Goal: Book appointment/travel/reservation

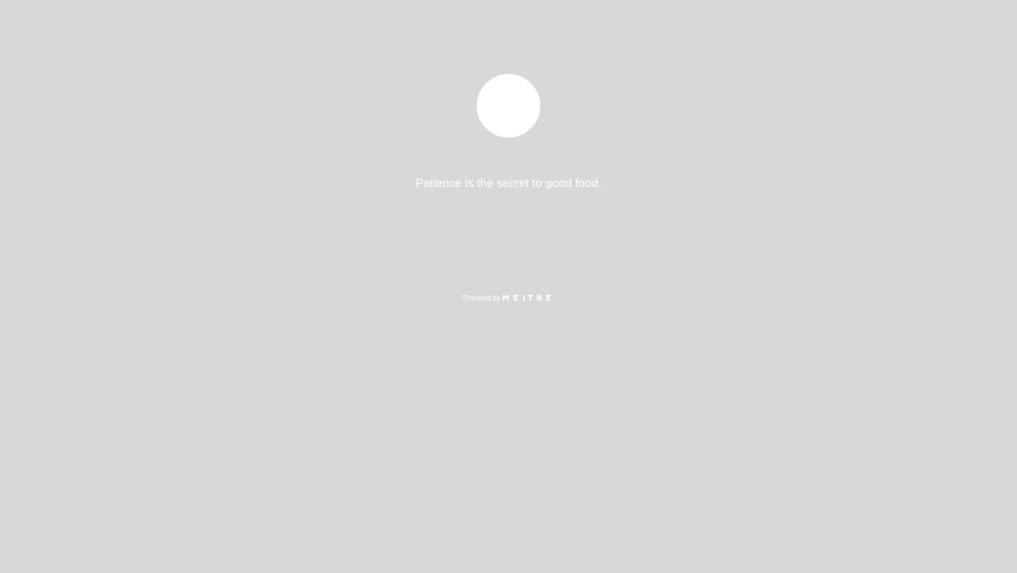
select select "es"
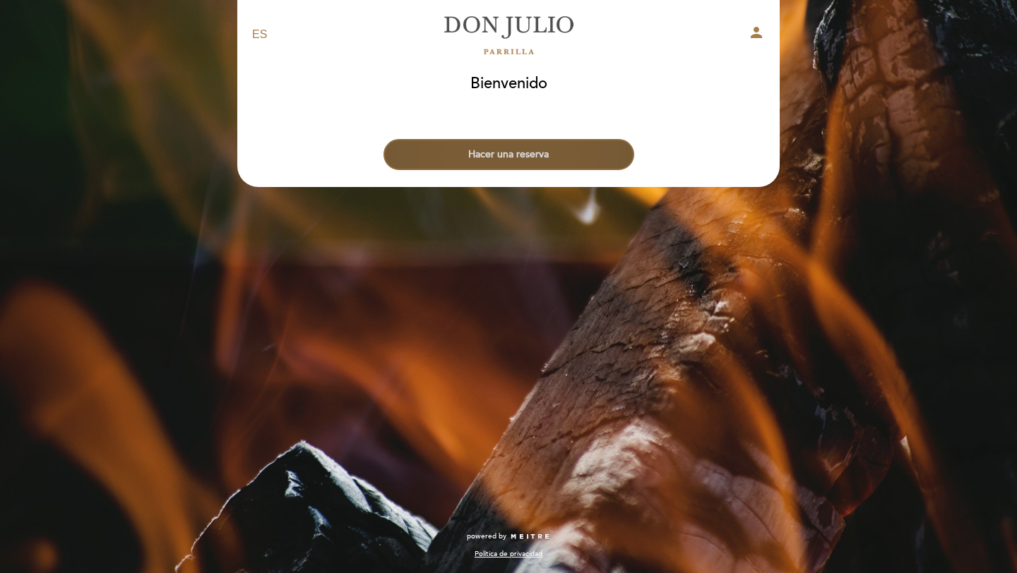
click at [518, 160] on button "Hacer una reserva" at bounding box center [508, 154] width 251 height 31
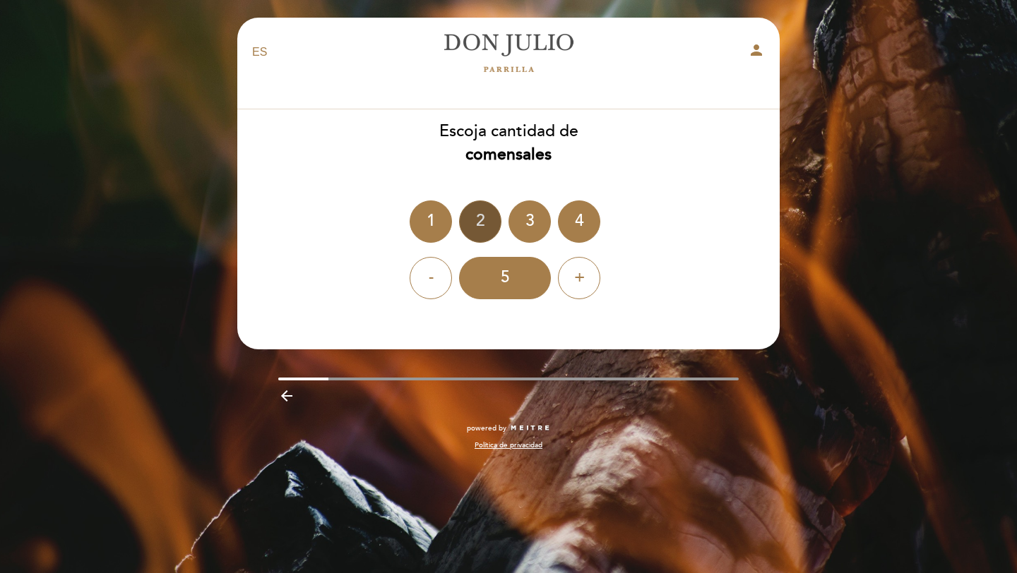
click at [477, 228] on div "2" at bounding box center [480, 222] width 42 height 42
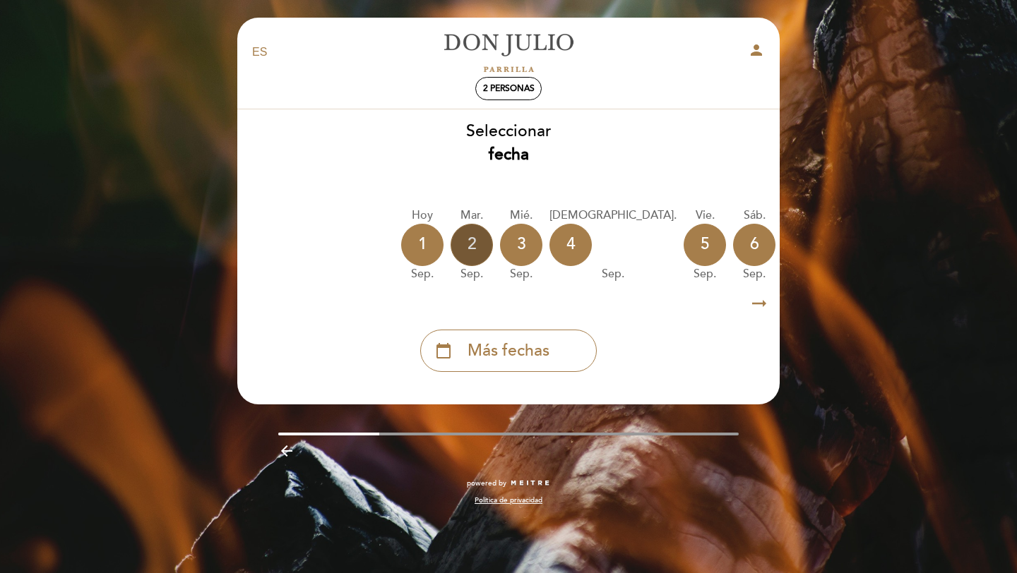
click at [479, 262] on div "2" at bounding box center [472, 245] width 42 height 42
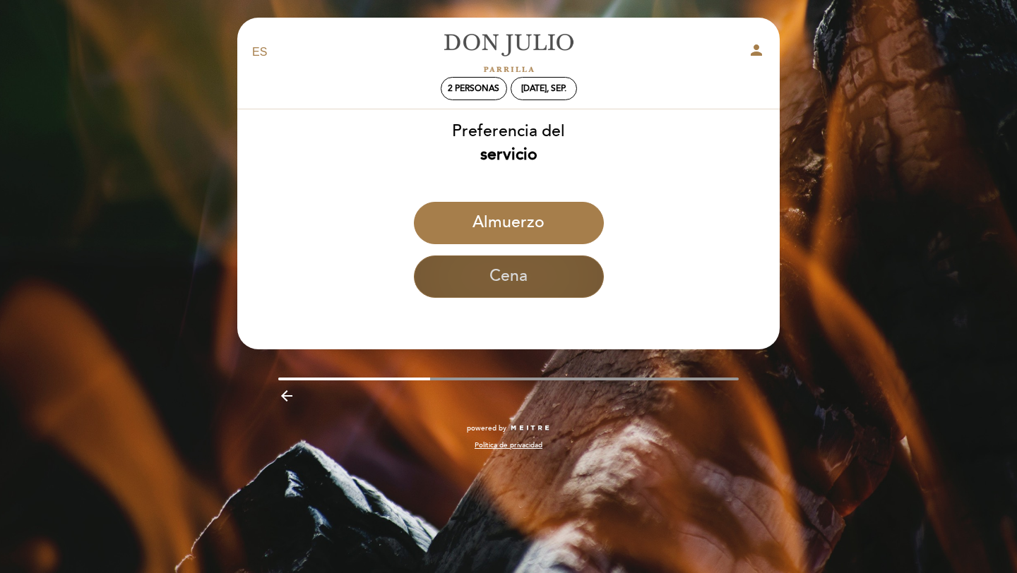
click at [511, 268] on button "Cena" at bounding box center [509, 277] width 190 height 42
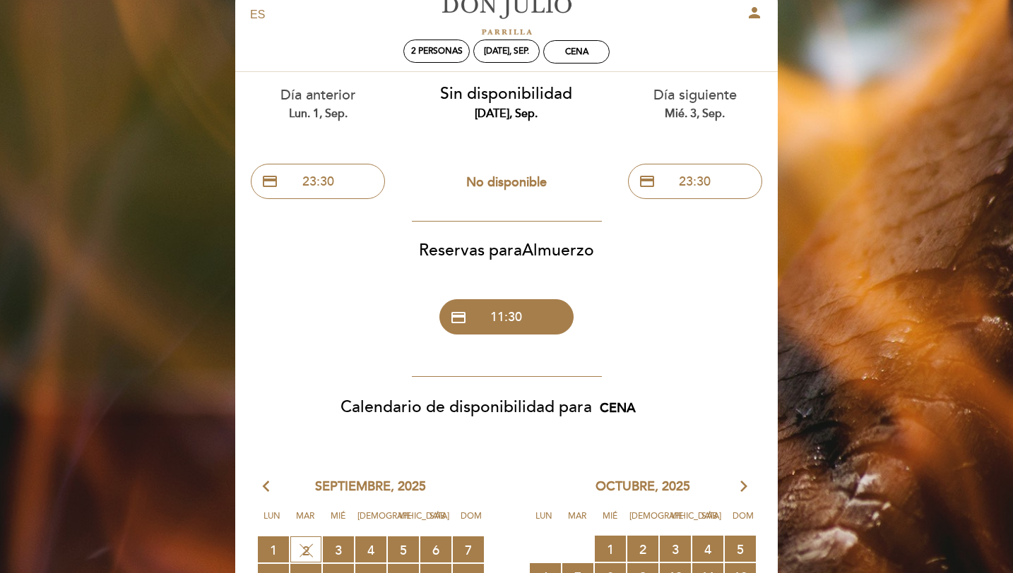
scroll to position [42, 0]
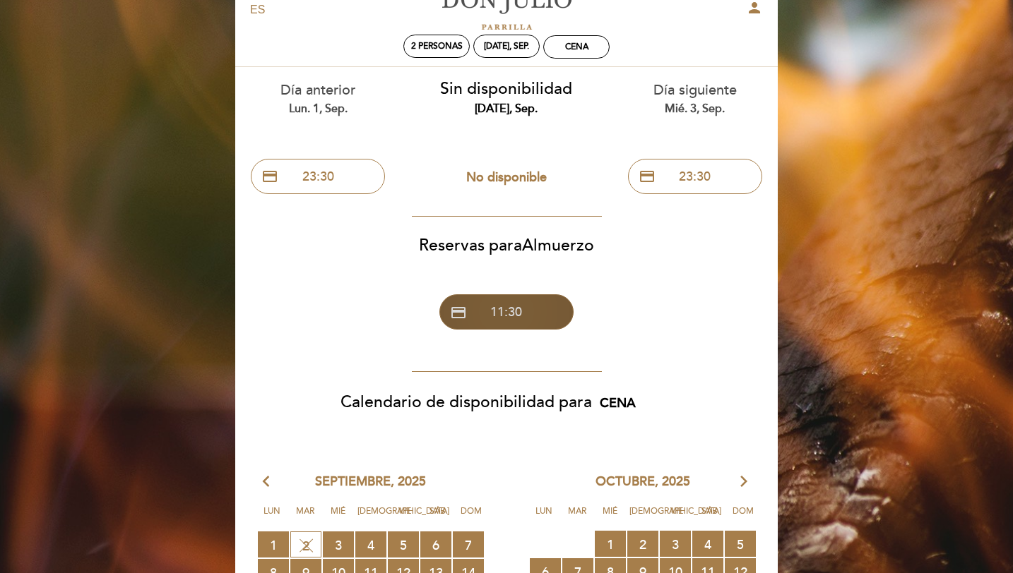
click at [458, 310] on span "credit_card" at bounding box center [458, 312] width 17 height 17
select select "lunch"
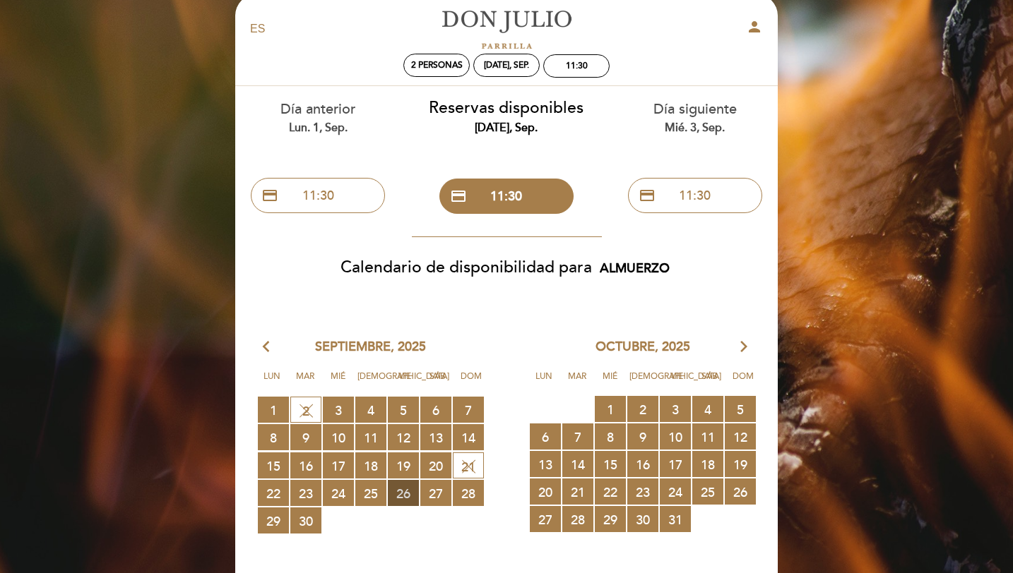
scroll to position [0, 0]
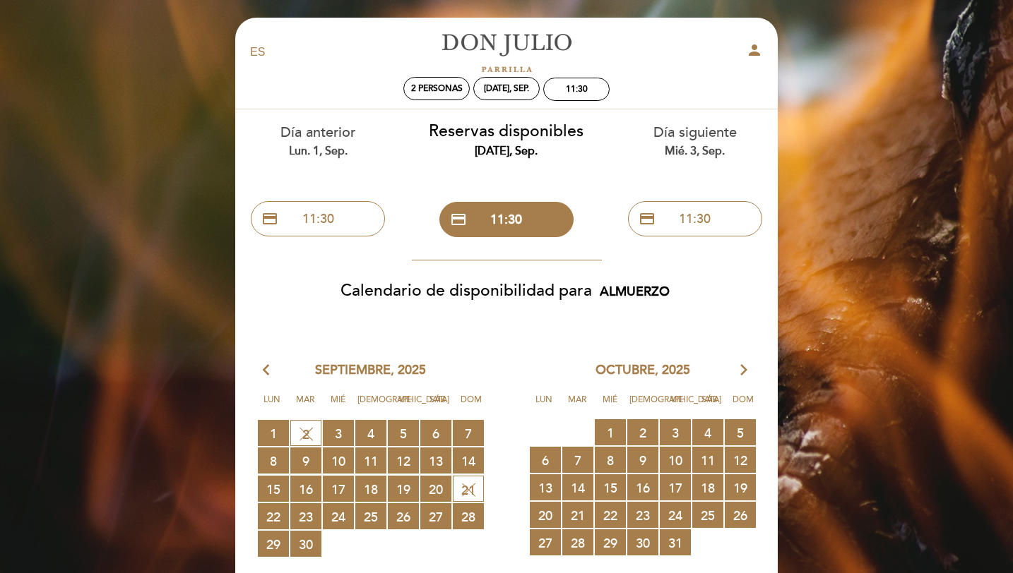
click at [704, 147] on div "mié. 3, sep." at bounding box center [694, 151] width 167 height 16
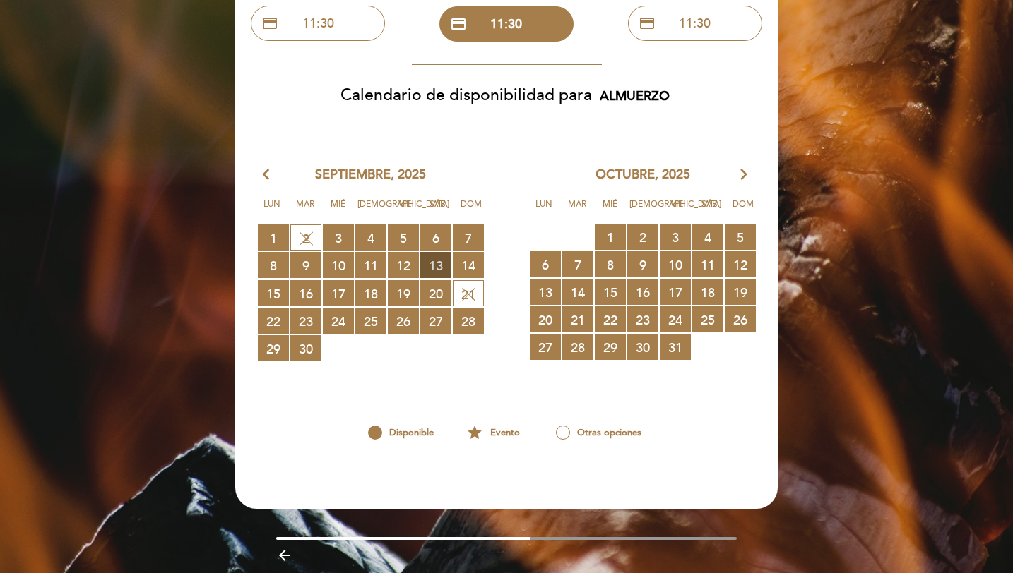
scroll to position [174, 0]
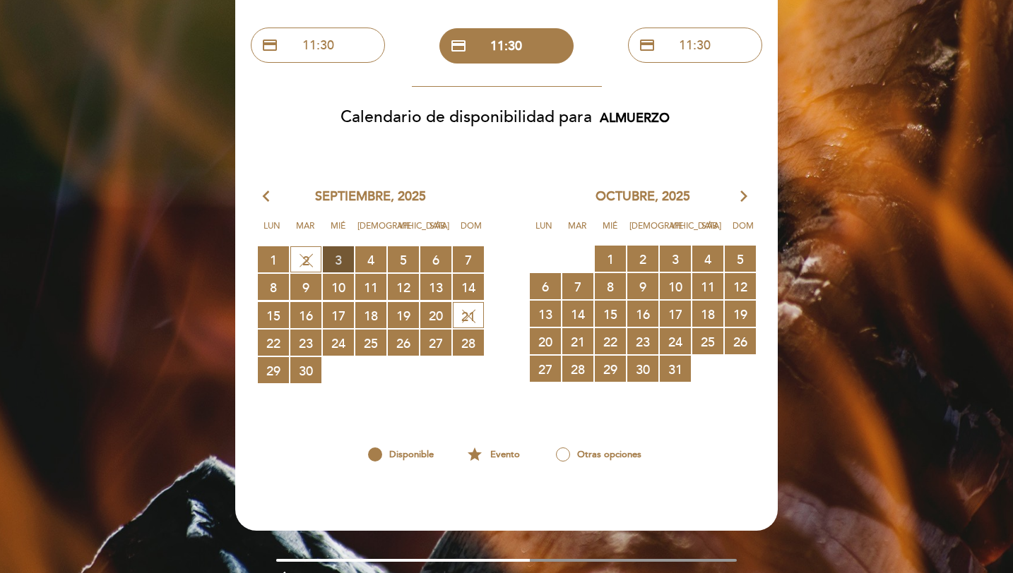
click at [342, 260] on span "3 RESERVAS DISPONIBLES" at bounding box center [338, 259] width 31 height 26
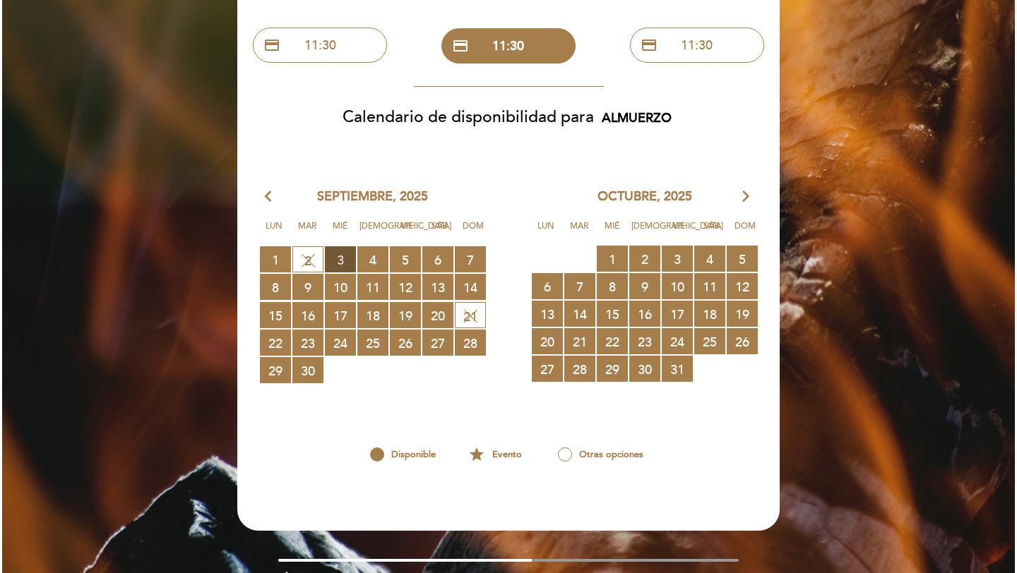
scroll to position [0, 0]
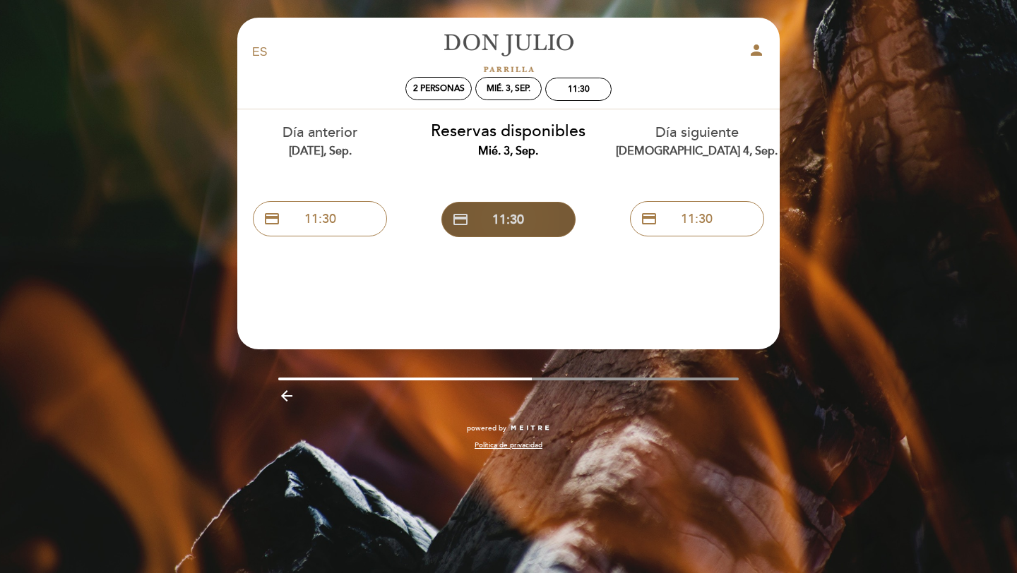
click at [453, 221] on span "credit_card" at bounding box center [460, 219] width 17 height 17
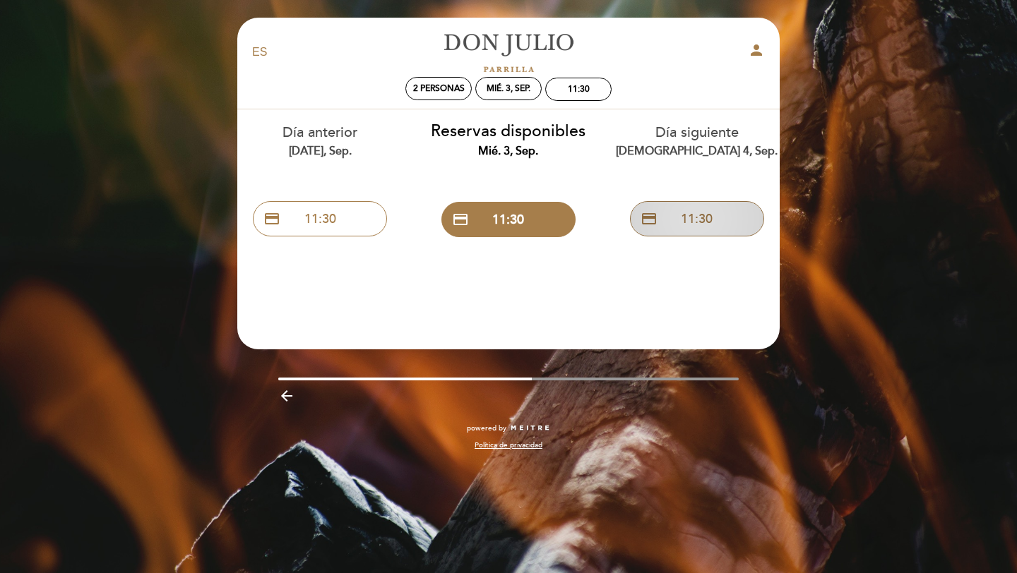
click at [708, 209] on button "credit_card 11:30" at bounding box center [697, 218] width 134 height 35
click at [675, 116] on div "Día siguiente jue. 4, sep. credit_card 11:30" at bounding box center [696, 176] width 189 height 134
click at [501, 82] on div "[DEMOGRAPHIC_DATA] 4, sep." at bounding box center [508, 88] width 66 height 23
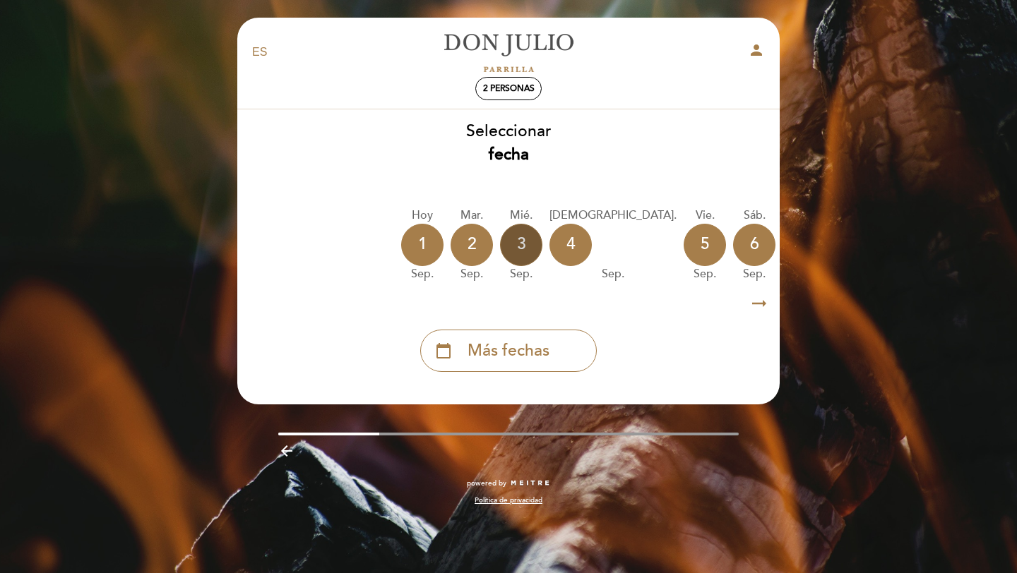
click at [515, 251] on div "3" at bounding box center [521, 245] width 42 height 42
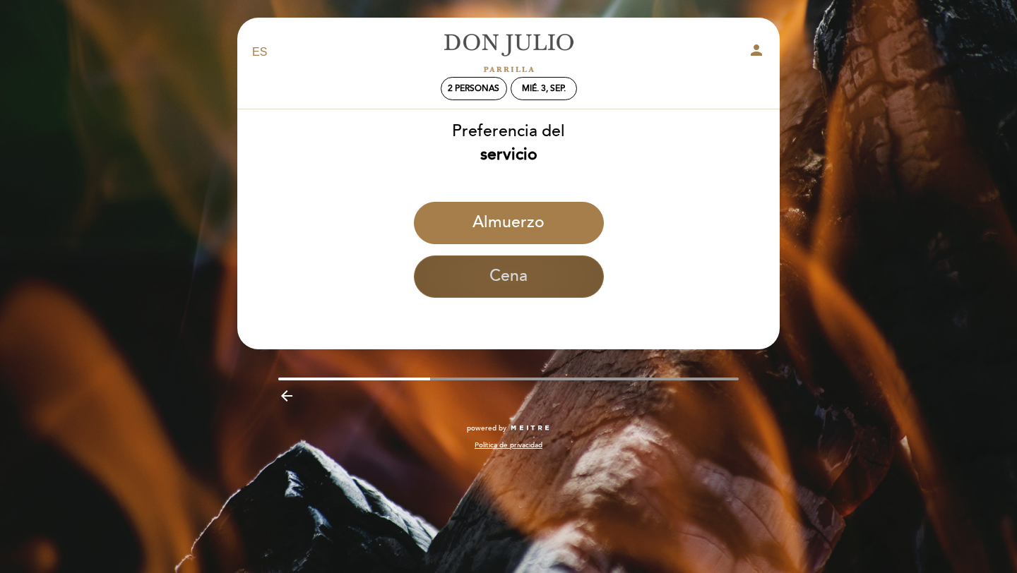
click at [529, 282] on button "Cena" at bounding box center [509, 277] width 190 height 42
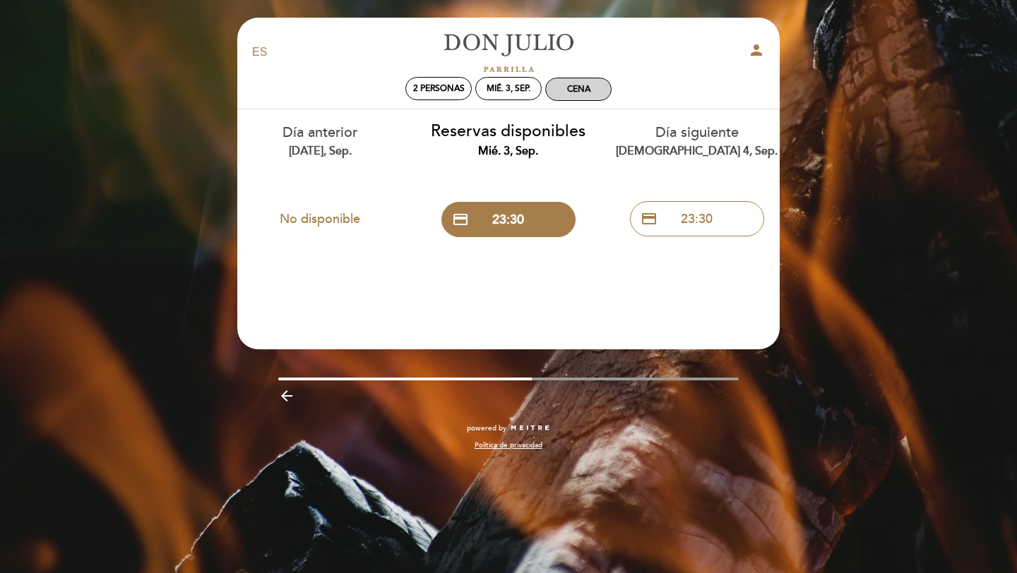
click at [589, 97] on div "Cena" at bounding box center [578, 89] width 65 height 22
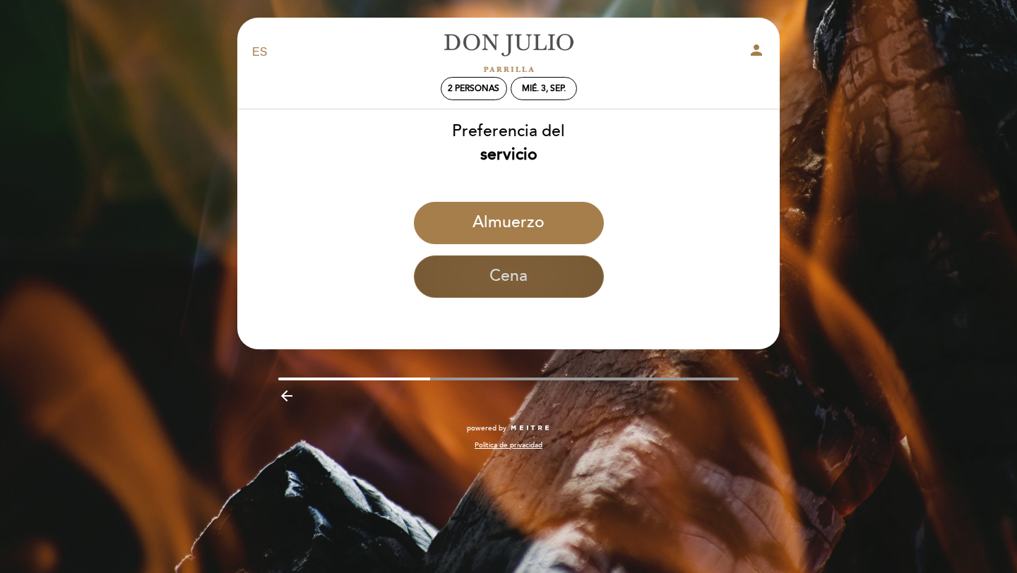
click at [491, 273] on button "Cena" at bounding box center [509, 277] width 190 height 42
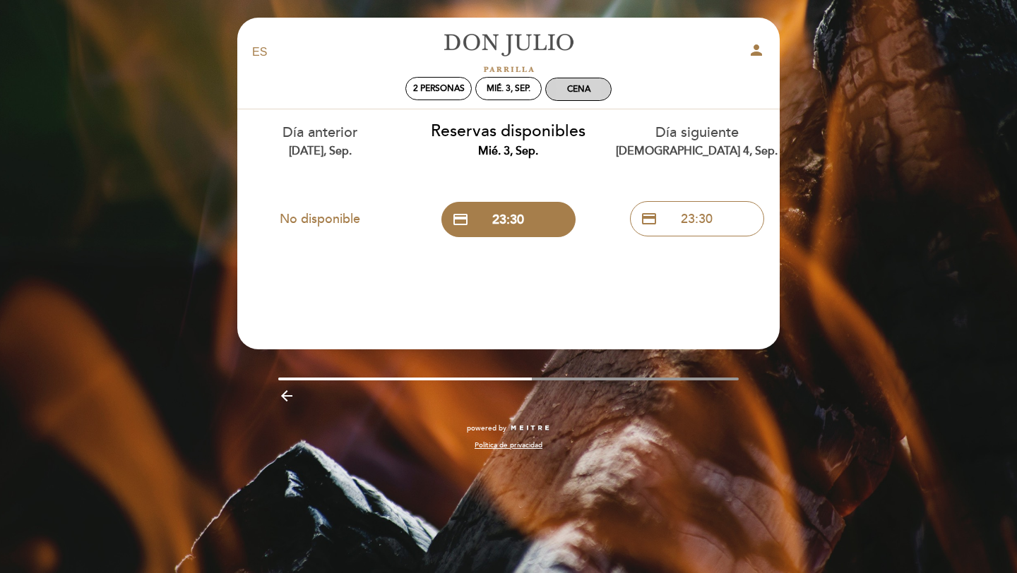
click at [580, 80] on div "Cena" at bounding box center [578, 89] width 65 height 22
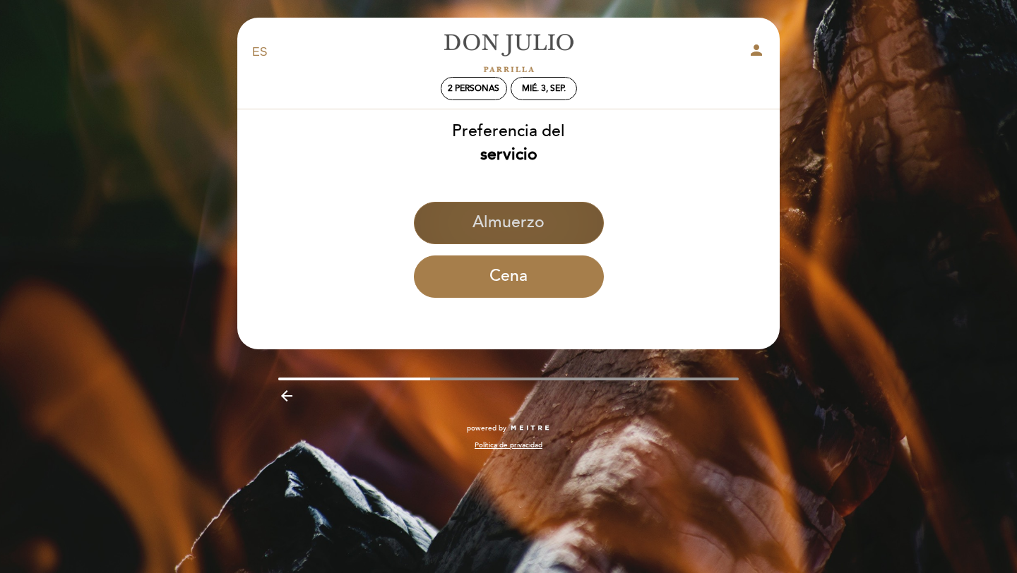
click at [523, 221] on button "Almuerzo" at bounding box center [509, 223] width 190 height 42
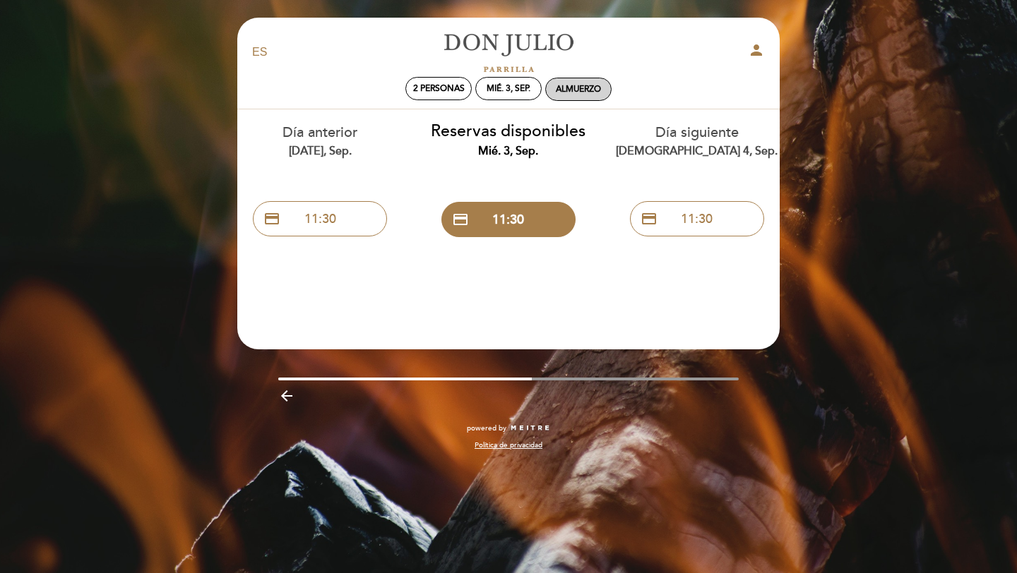
click at [577, 88] on div "Almuerzo" at bounding box center [578, 89] width 45 height 11
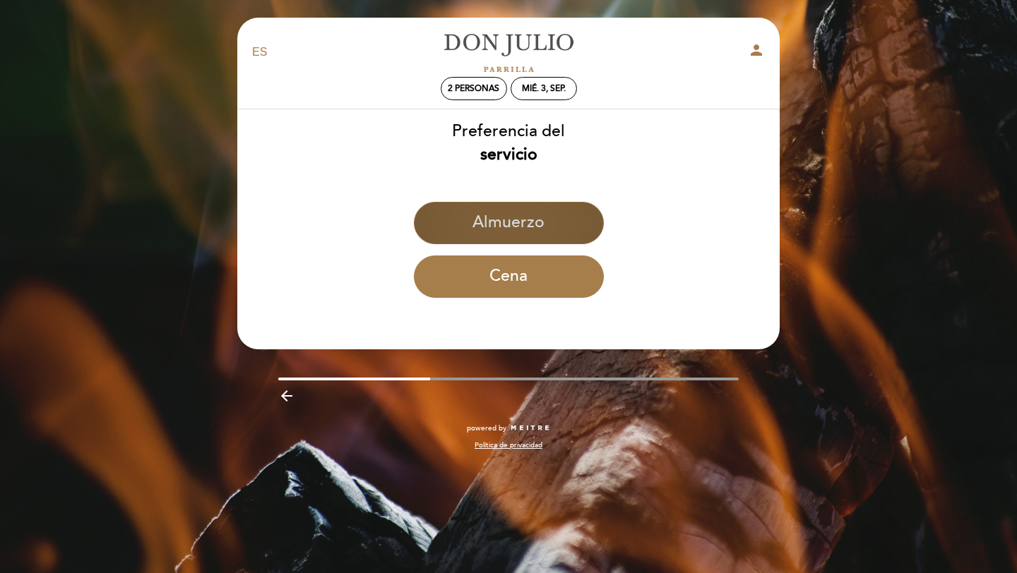
click at [546, 225] on button "Almuerzo" at bounding box center [509, 223] width 190 height 42
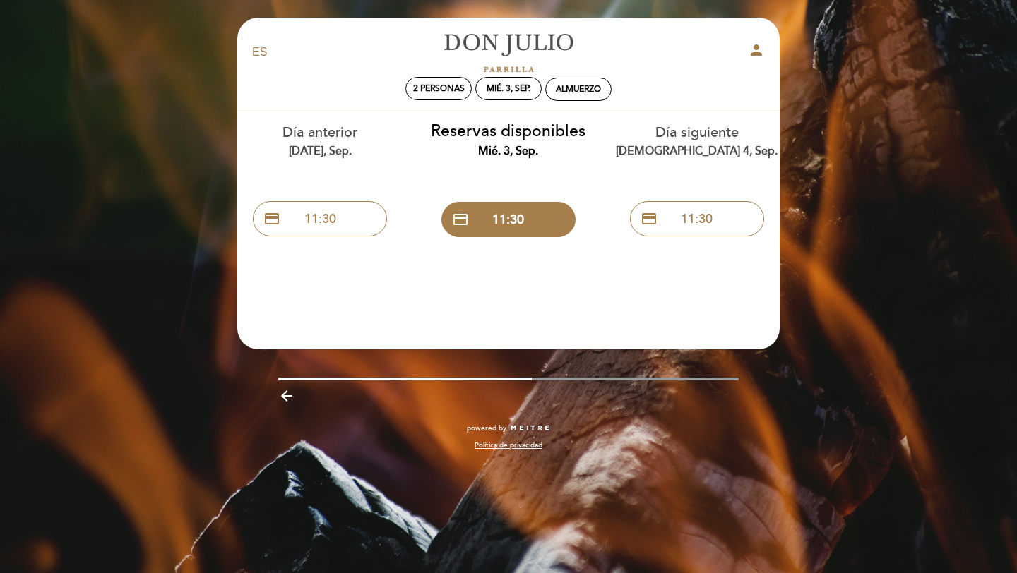
click at [702, 138] on div "Día siguiente jue. 4, sep." at bounding box center [696, 141] width 167 height 36
click at [582, 105] on div "EN ES PT [PERSON_NAME] person 2 personas mié. 3, sep. [GEOGRAPHIC_DATA]" at bounding box center [508, 69] width 513 height 82
click at [579, 84] on div "Almuerzo" at bounding box center [578, 89] width 45 height 11
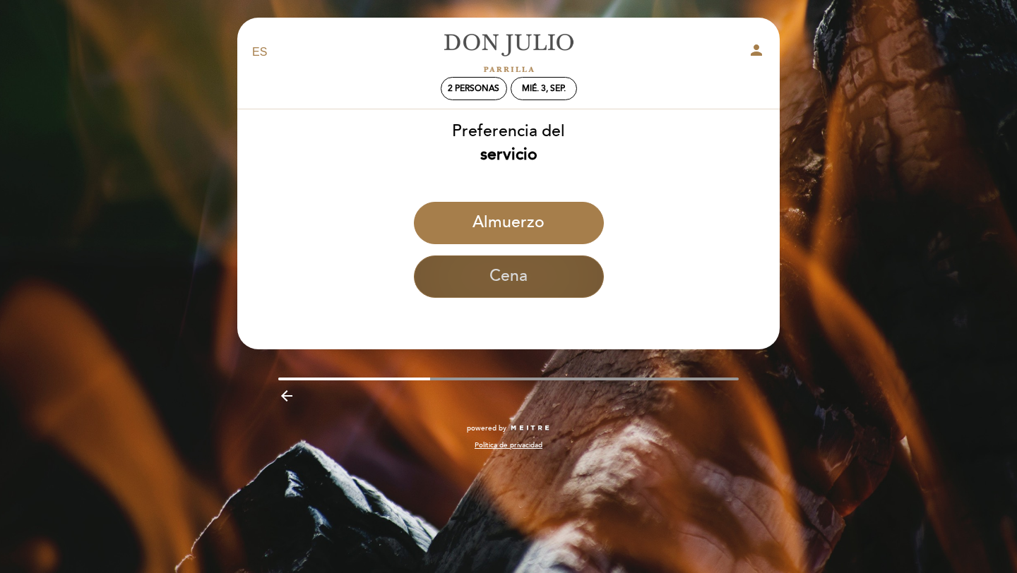
click at [538, 269] on button "Cena" at bounding box center [509, 277] width 190 height 42
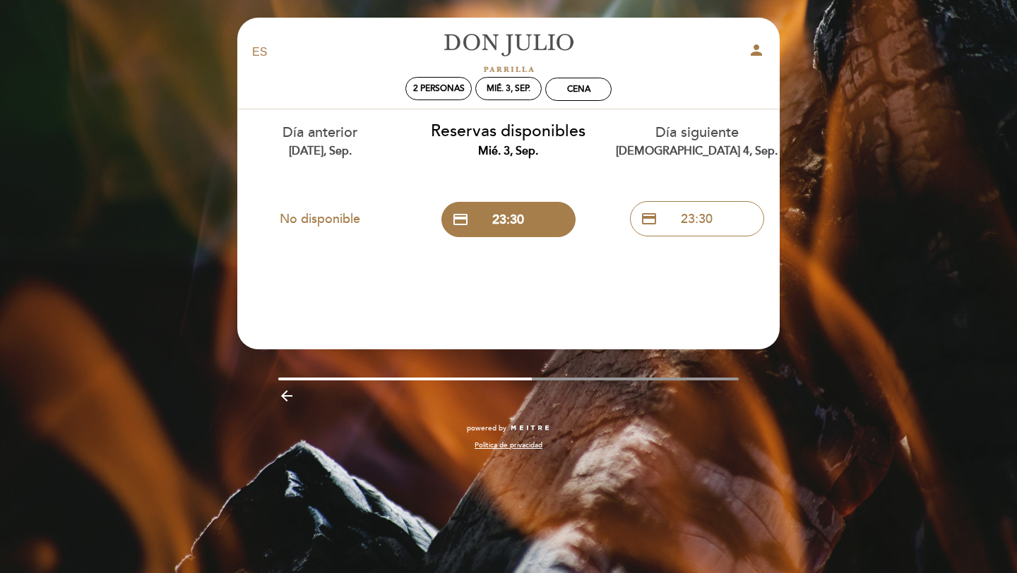
click at [698, 149] on div "[DEMOGRAPHIC_DATA] 4, sep." at bounding box center [696, 151] width 167 height 16
click at [275, 395] on div "arrow_backward" at bounding box center [509, 395] width 564 height 29
click at [285, 395] on icon "arrow_backward" at bounding box center [286, 396] width 17 height 17
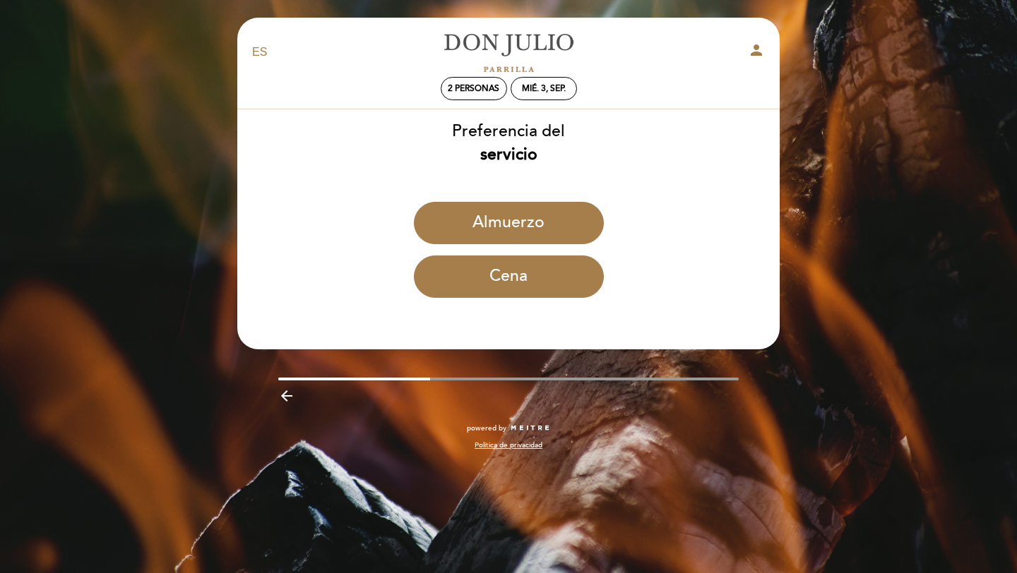
click at [285, 395] on icon "arrow_backward" at bounding box center [286, 396] width 17 height 17
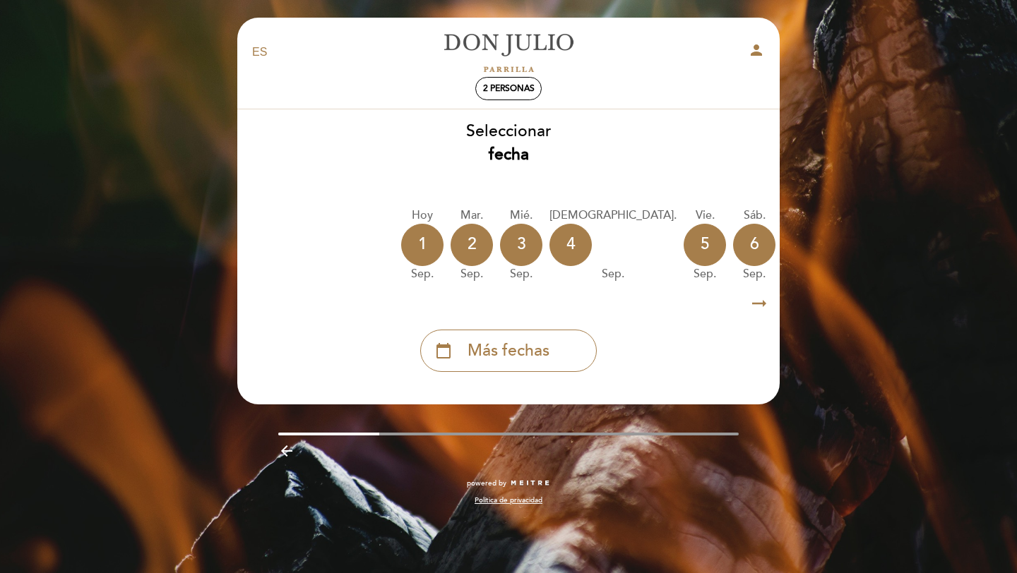
click at [285, 395] on header "EN ES PT [PERSON_NAME] person 2 personas [GEOGRAPHIC_DATA] [GEOGRAPHIC_DATA], C…" at bounding box center [508, 211] width 542 height 387
click at [573, 247] on div "4" at bounding box center [570, 245] width 42 height 42
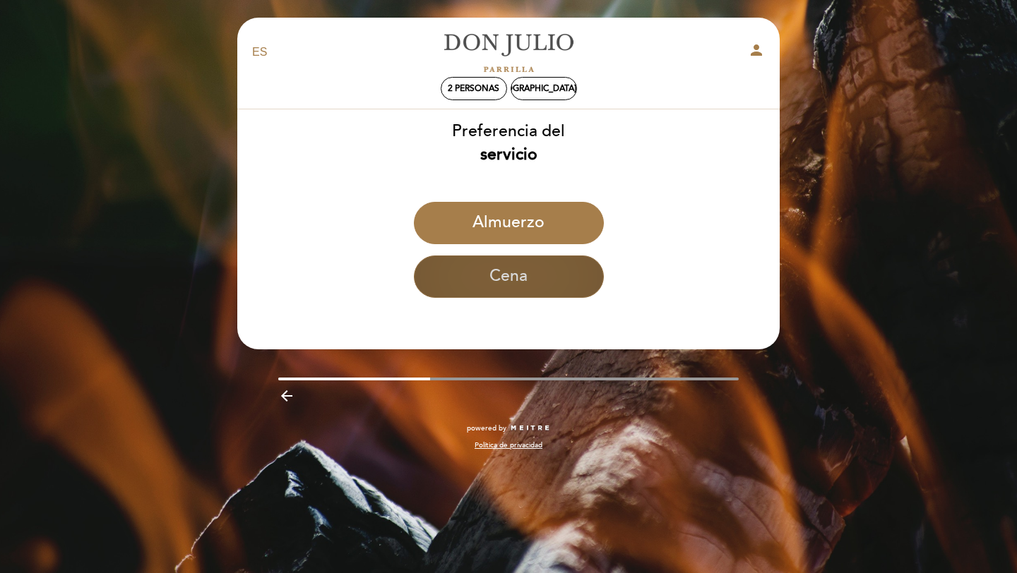
click at [549, 289] on button "Cena" at bounding box center [509, 277] width 190 height 42
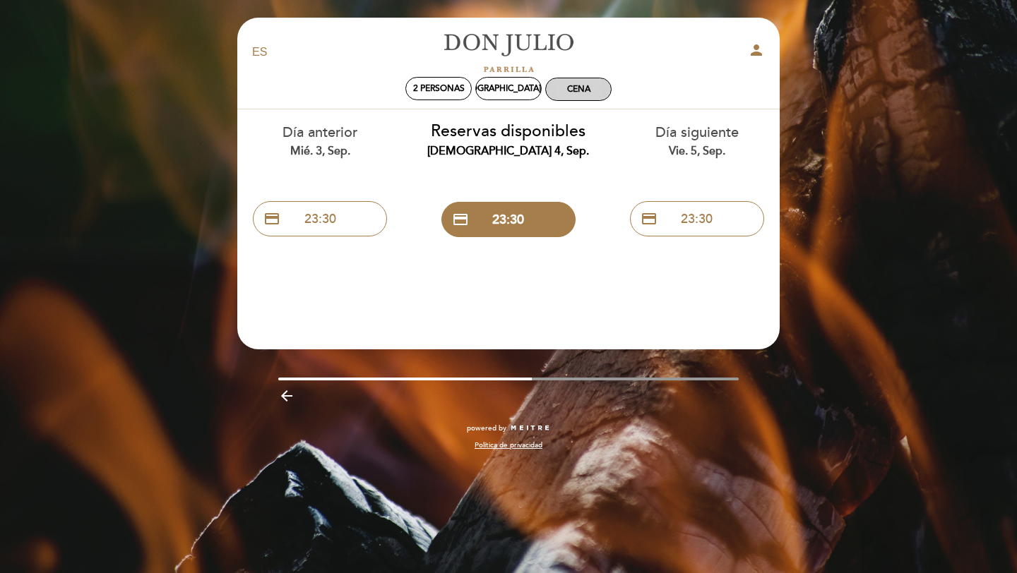
click at [578, 86] on div "Cena" at bounding box center [578, 89] width 23 height 11
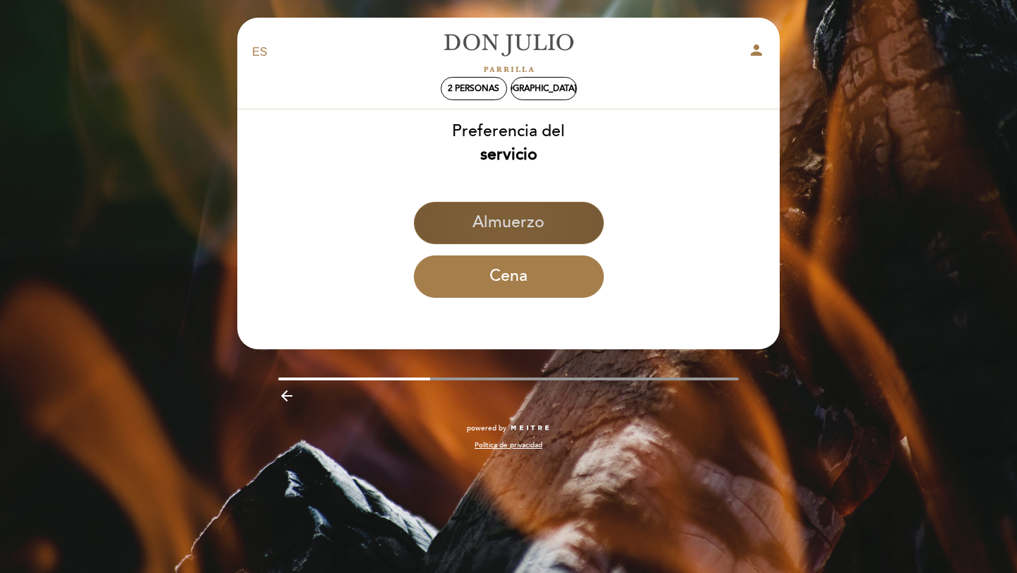
click at [539, 218] on button "Almuerzo" at bounding box center [509, 223] width 190 height 42
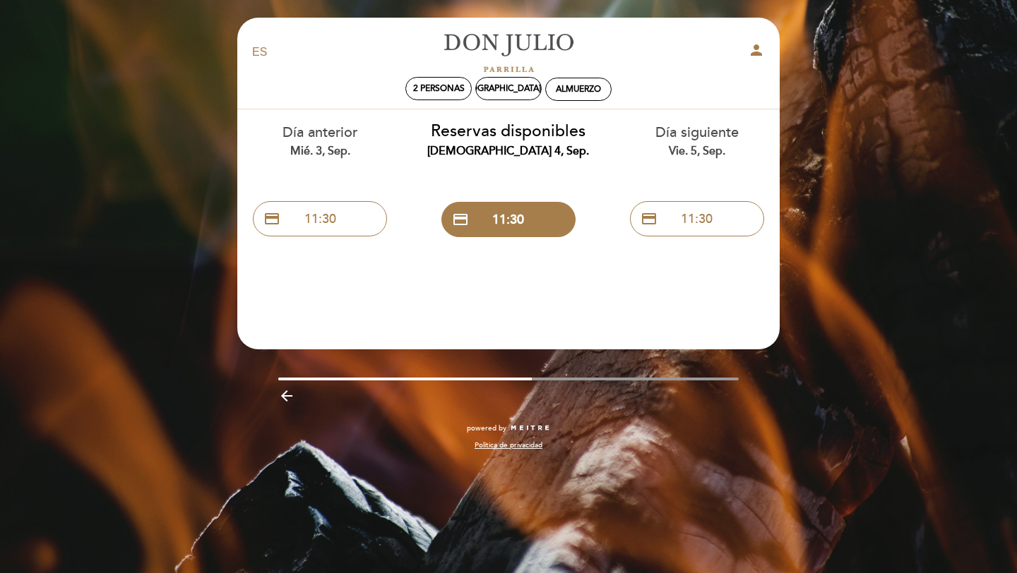
click at [286, 395] on icon "arrow_backward" at bounding box center [286, 396] width 17 height 17
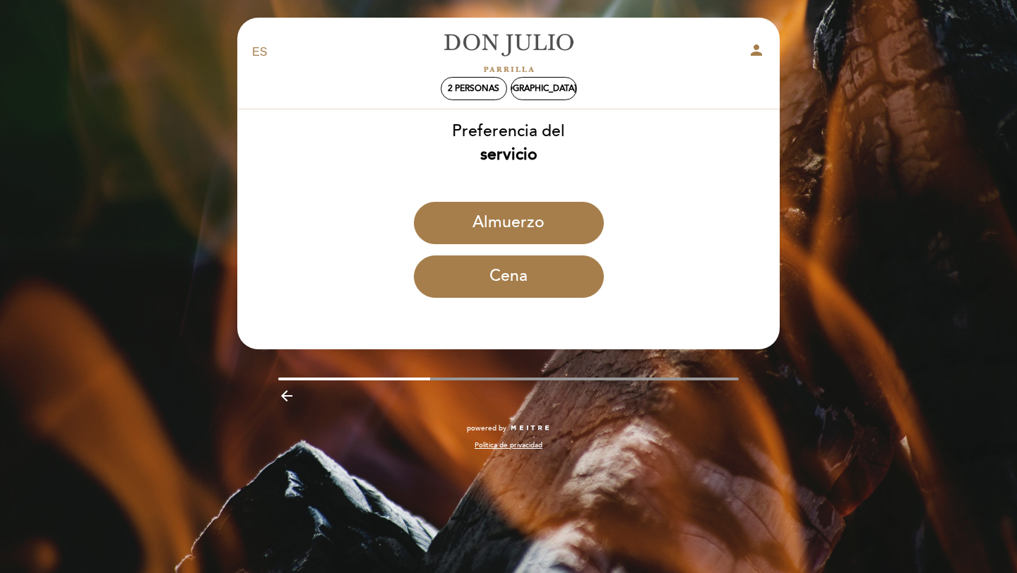
click at [286, 395] on icon "arrow_backward" at bounding box center [286, 396] width 17 height 17
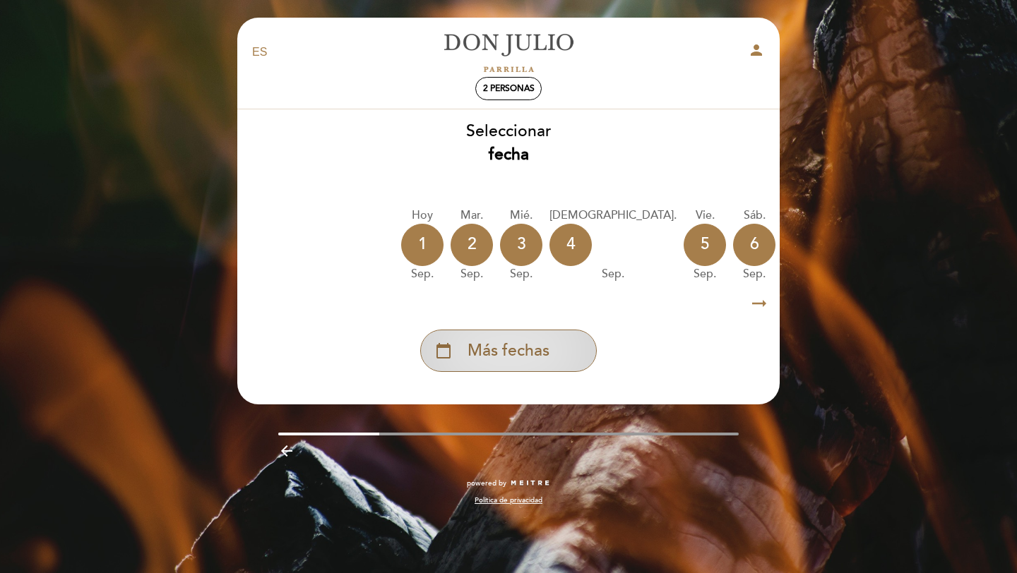
click at [578, 354] on div "calendar_today Más fechas" at bounding box center [508, 351] width 177 height 42
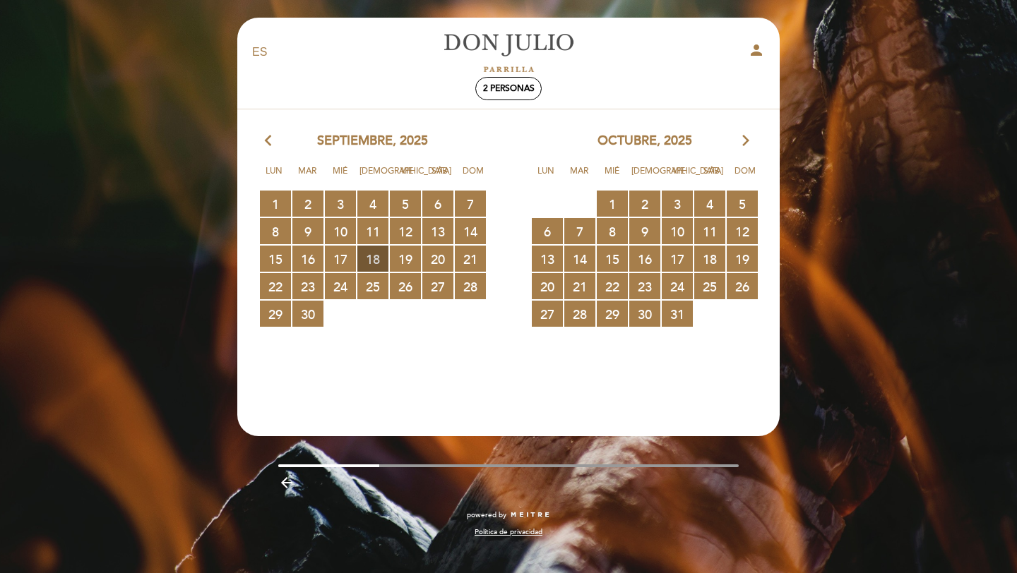
click at [377, 260] on span "18 RESERVAS DISPONIBLES" at bounding box center [372, 259] width 31 height 26
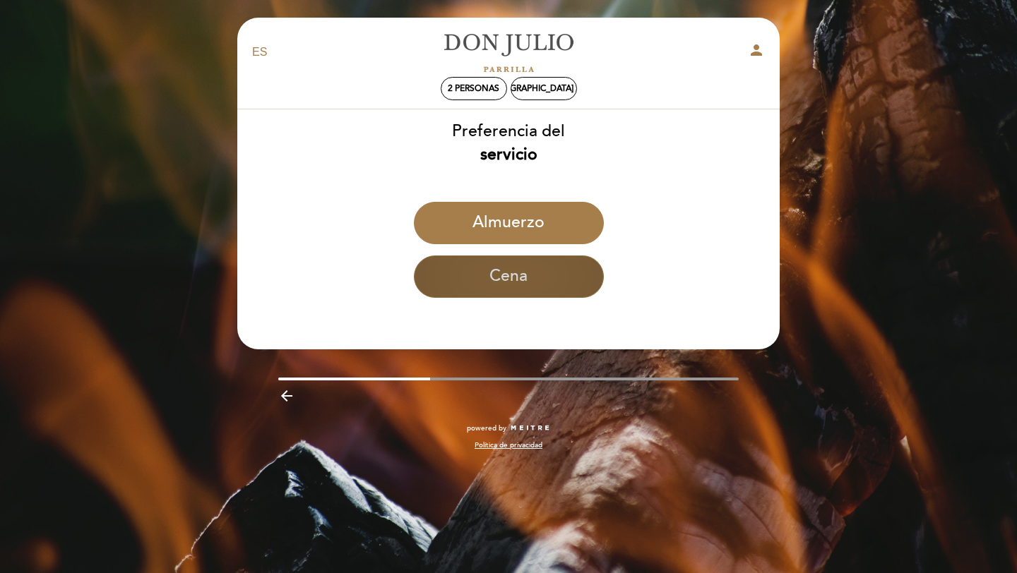
click at [508, 262] on button "Cena" at bounding box center [509, 277] width 190 height 42
